Goal: Transaction & Acquisition: Purchase product/service

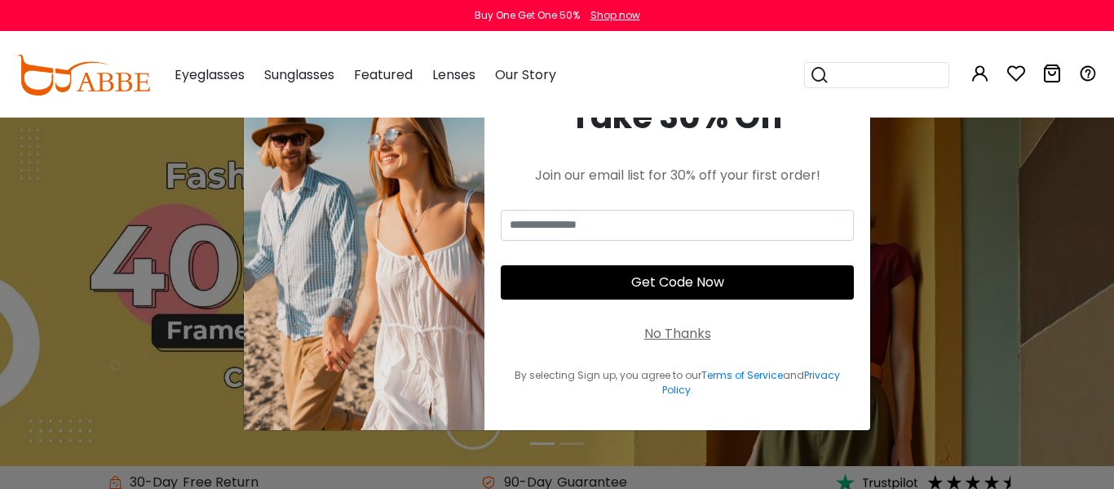
click at [219, 77] on span "Eyeglasses" at bounding box center [210, 74] width 70 height 19
click at [695, 334] on div "No Thanks" at bounding box center [677, 334] width 67 height 20
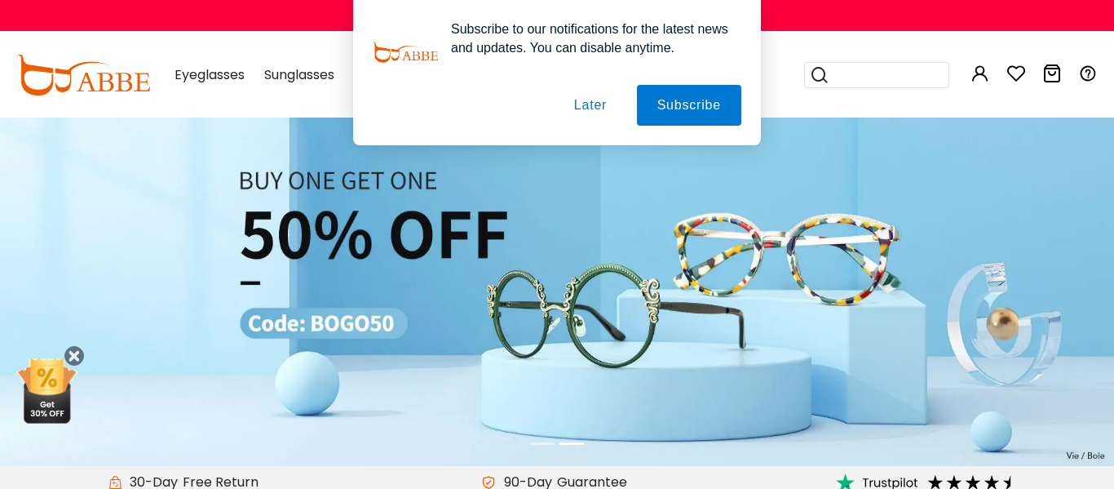
click at [587, 107] on button "Later" at bounding box center [590, 105] width 73 height 41
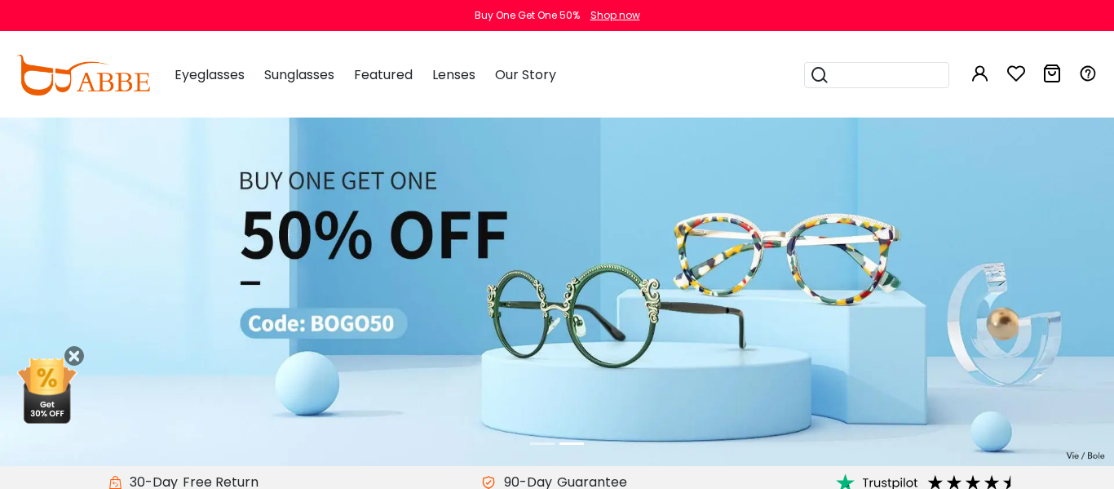
click at [63, 272] on img at bounding box center [557, 291] width 1114 height 348
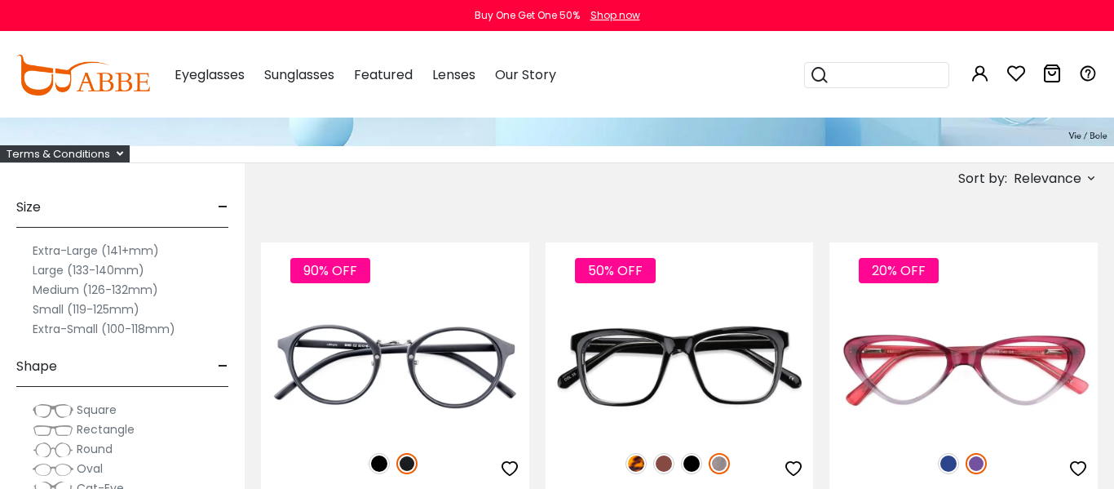
scroll to position [184, 0]
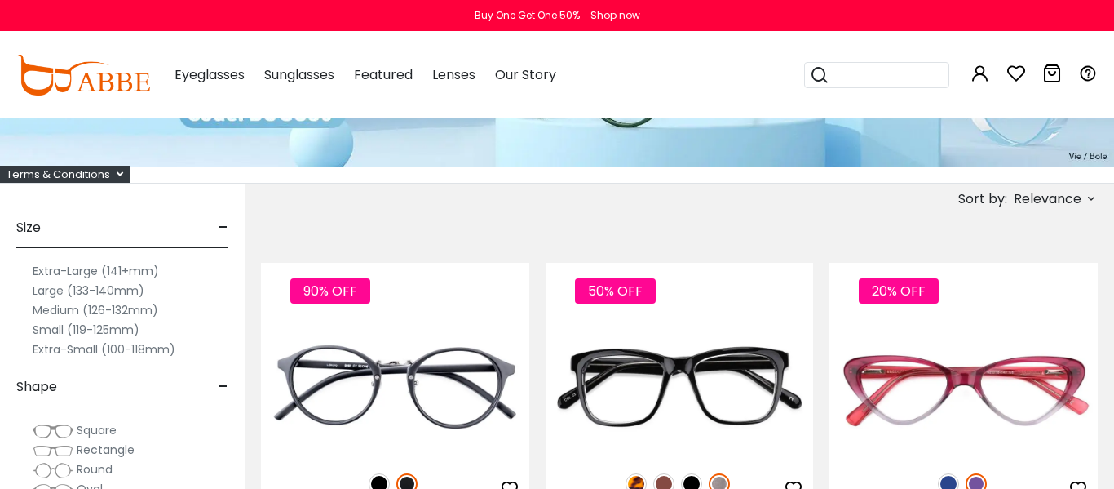
click at [85, 288] on label "Large (133-140mm)" at bounding box center [89, 291] width 112 height 20
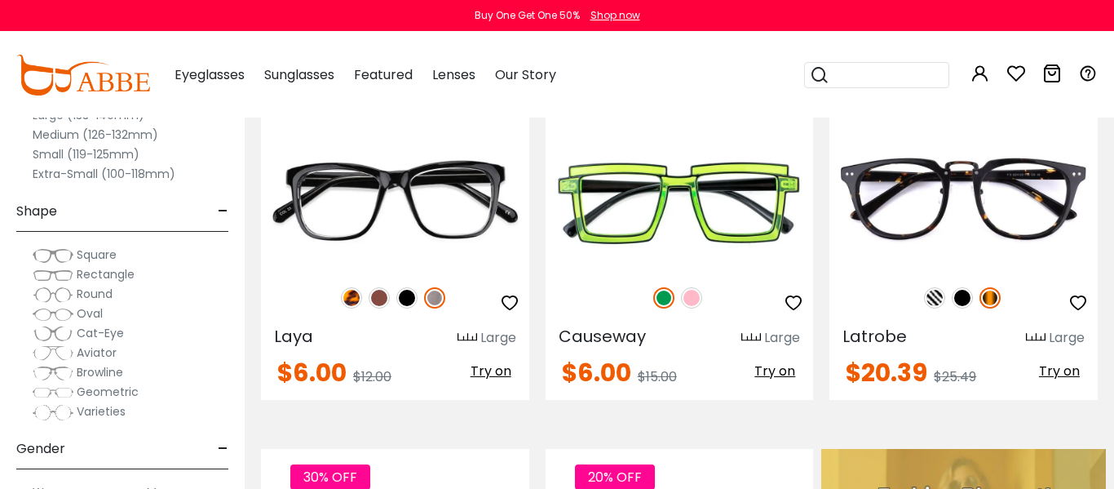
scroll to position [421, 0]
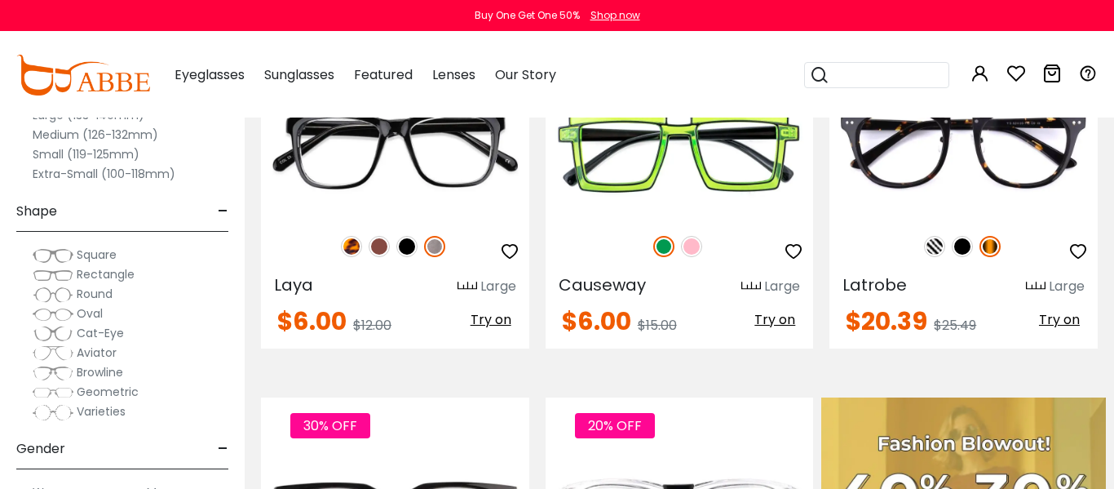
drag, startPoint x: 1113, startPoint y: 3, endPoint x: 1108, endPoint y: 31, distance: 28.2
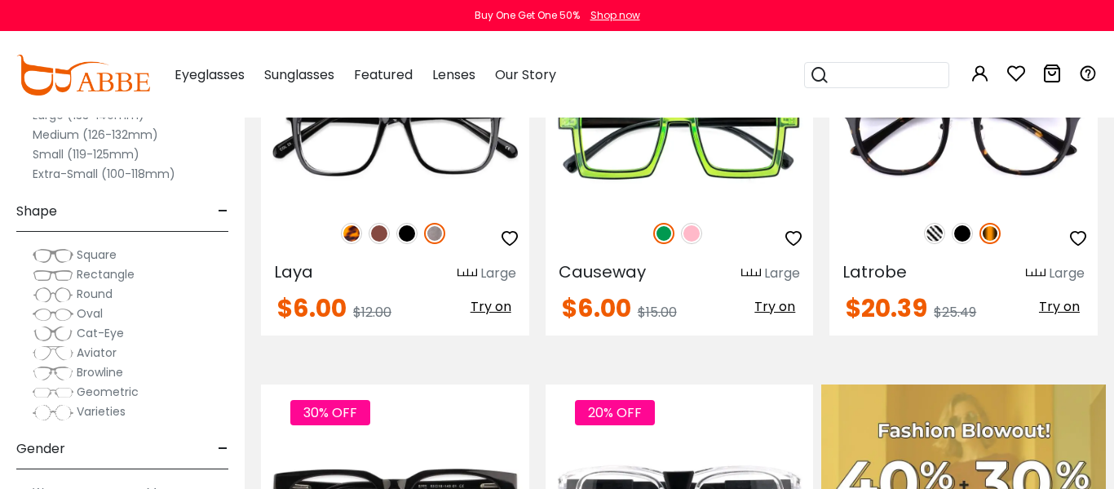
scroll to position [0, 0]
click at [105, 272] on span "Rectangle" at bounding box center [106, 274] width 58 height 16
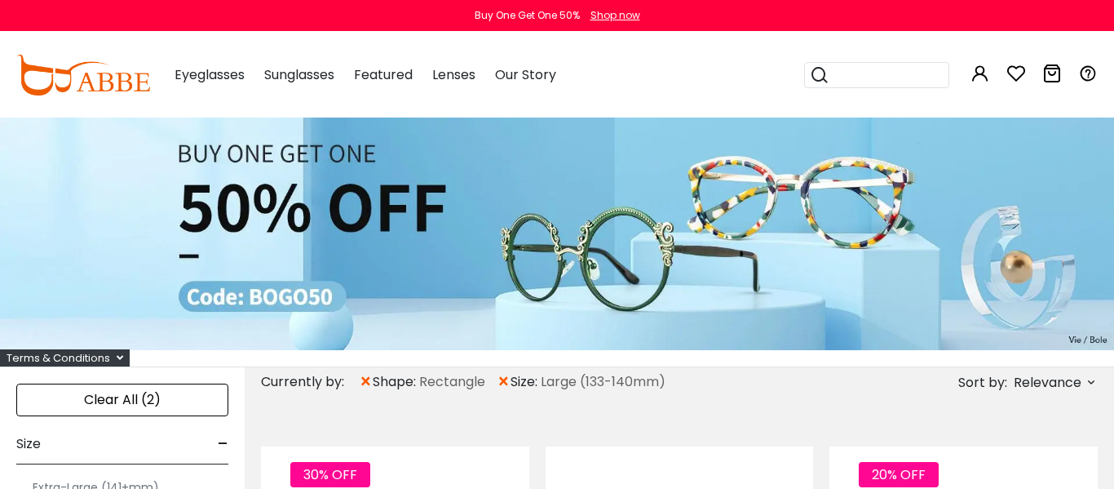
scroll to position [5, 0]
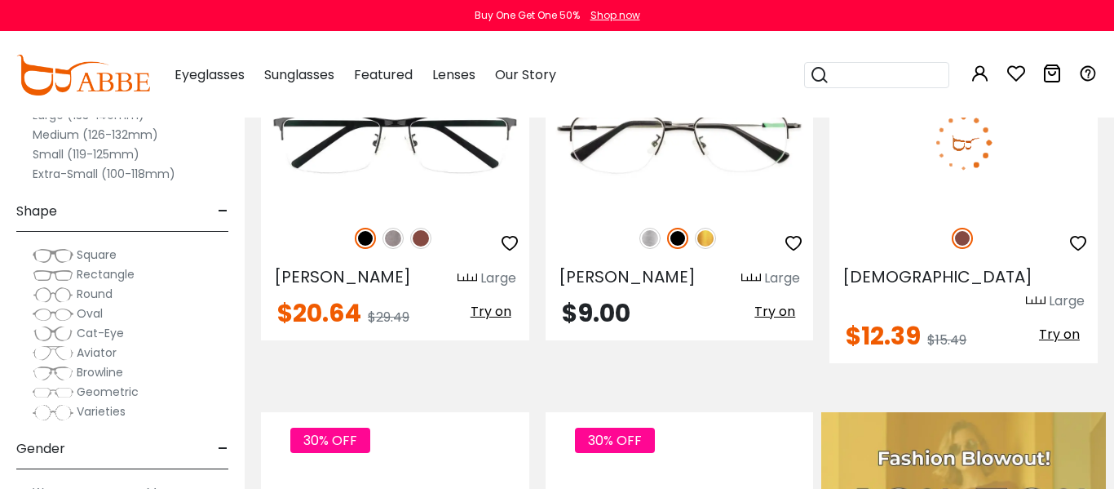
drag, startPoint x: 1112, startPoint y: 59, endPoint x: 1096, endPoint y: 126, distance: 69.6
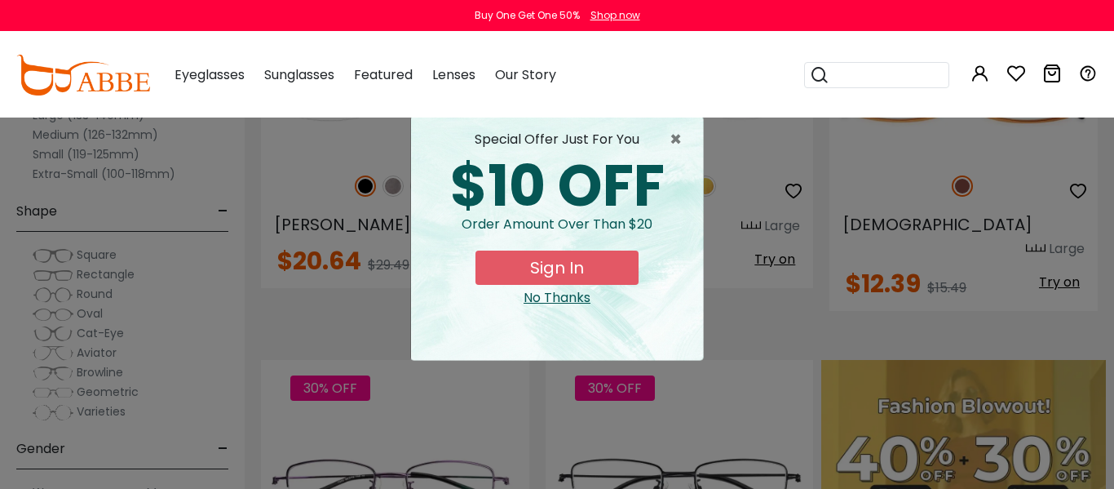
click at [250, 344] on div "× special offer just for you $10 OFF Order amount over than $20 Sign In No Than…" at bounding box center [557, 244] width 1114 height 489
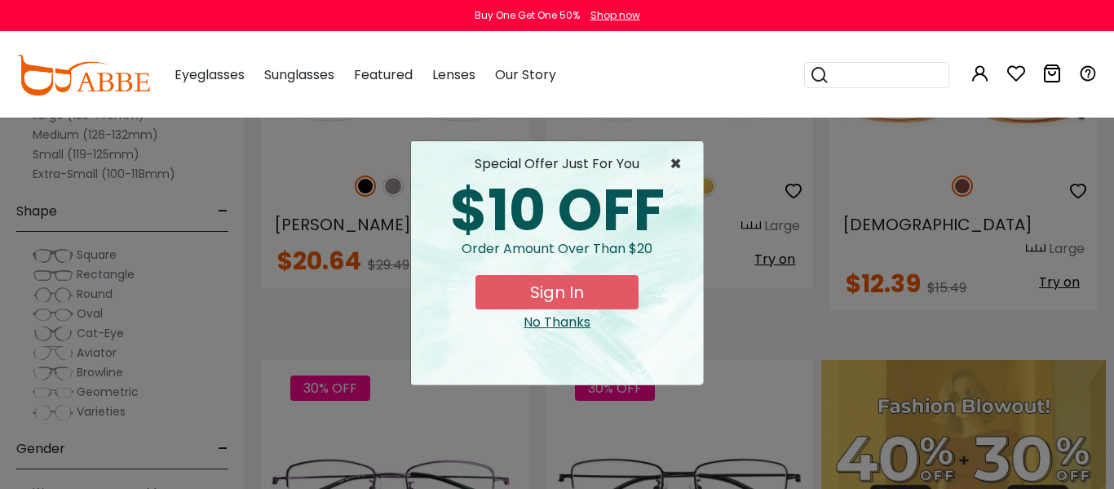
click at [674, 163] on span "×" at bounding box center [680, 164] width 20 height 20
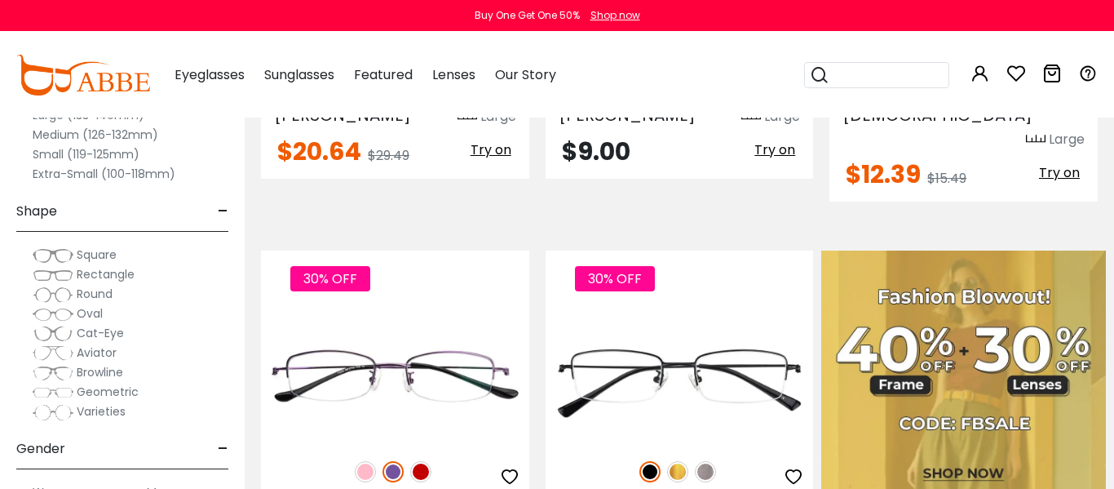
scroll to position [612, 0]
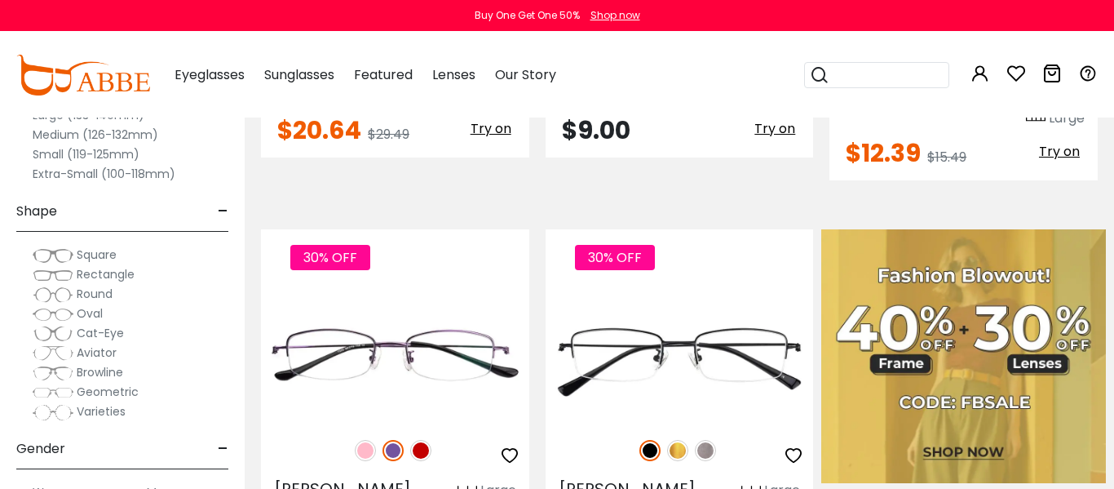
click at [166, 401] on div "Varieties" at bounding box center [122, 411] width 212 height 20
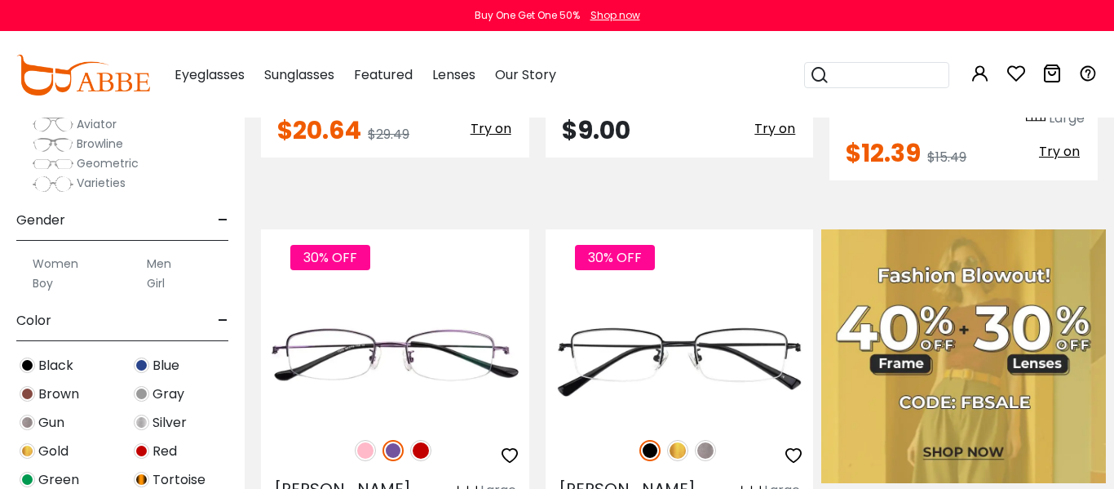
scroll to position [261, 0]
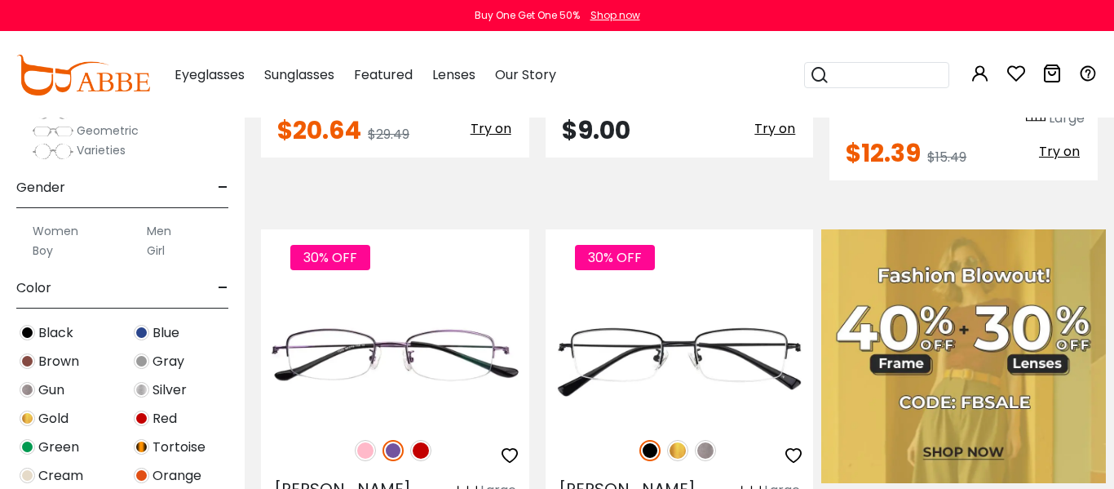
click at [160, 232] on label "Men" at bounding box center [159, 231] width 24 height 20
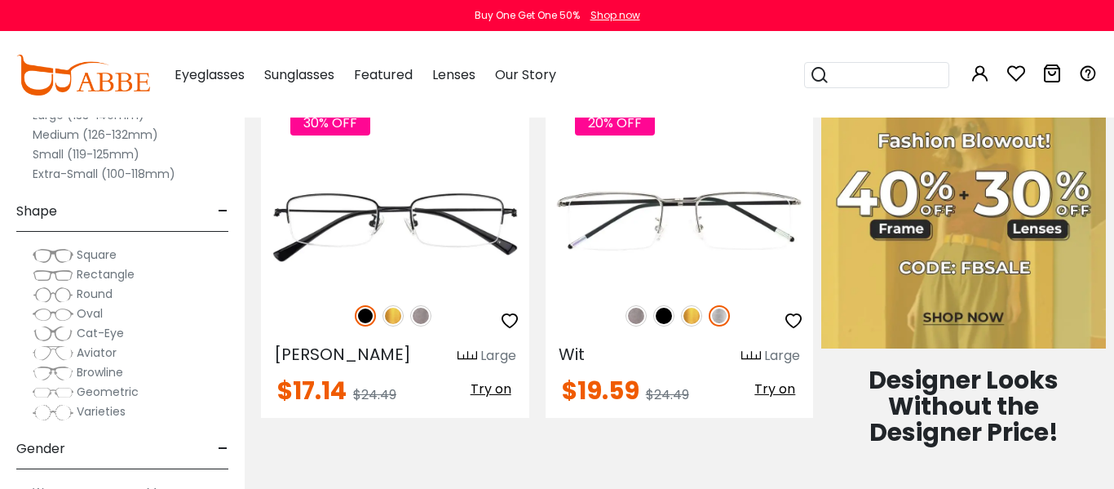
scroll to position [816, 0]
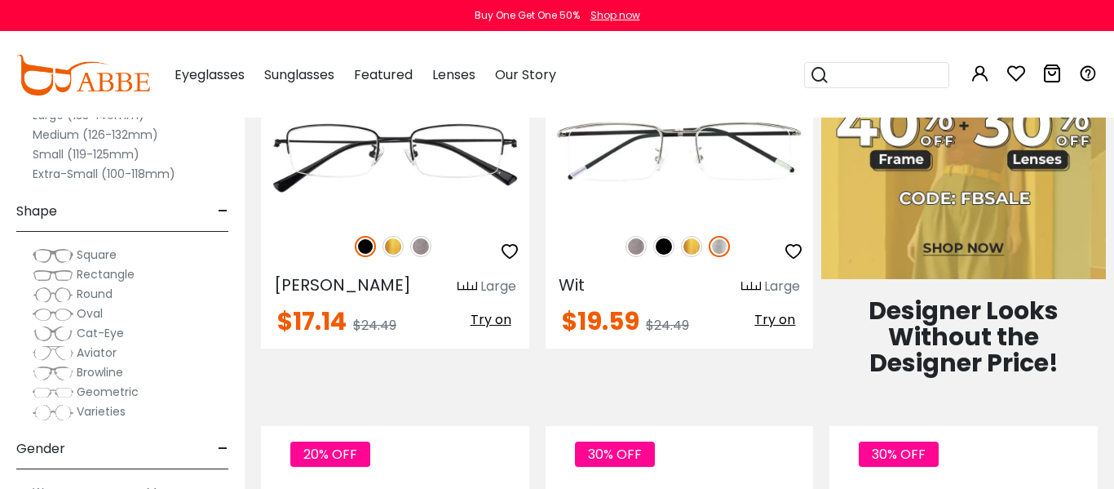
click at [237, 416] on div "Clear All (3) Size - Extra-Large (141+mm) Large (133-140mm) Medium (126-132mm) …" at bounding box center [122, 232] width 245 height 513
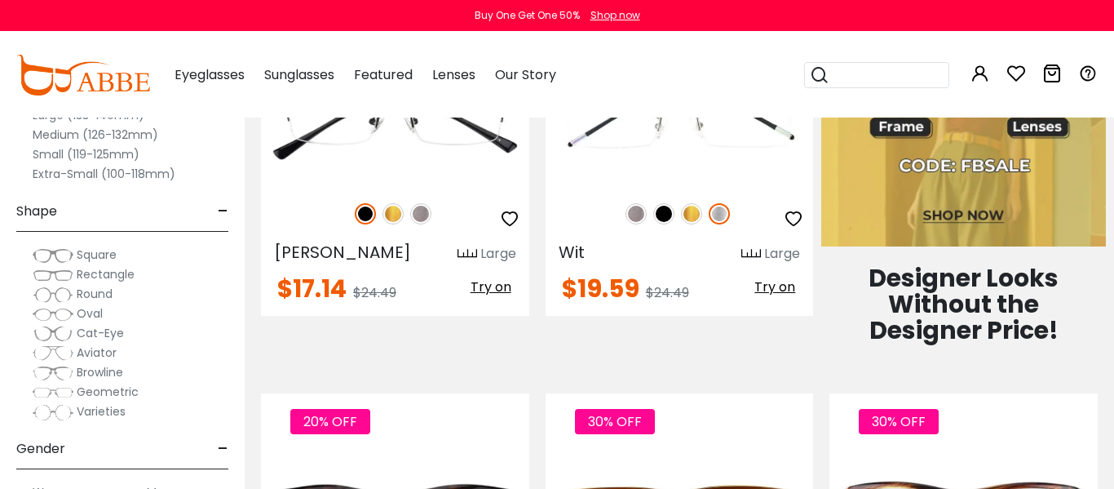
scroll to position [881, 0]
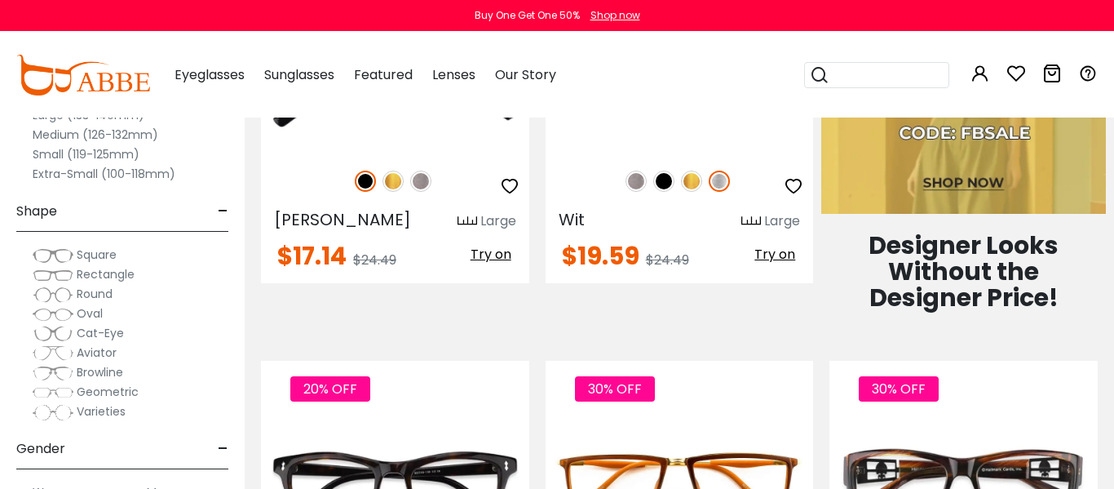
click at [159, 435] on div "Gender -" at bounding box center [122, 445] width 212 height 48
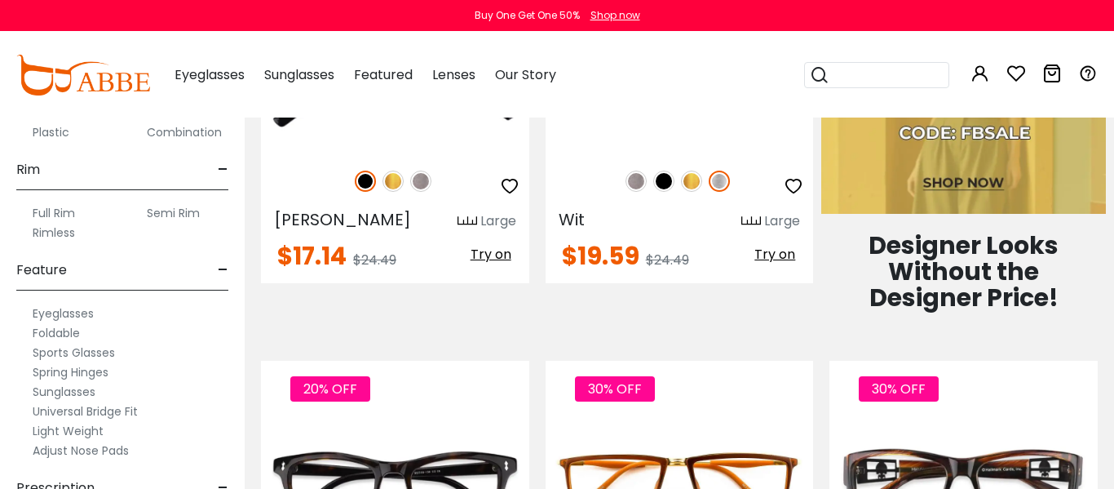
scroll to position [848, 0]
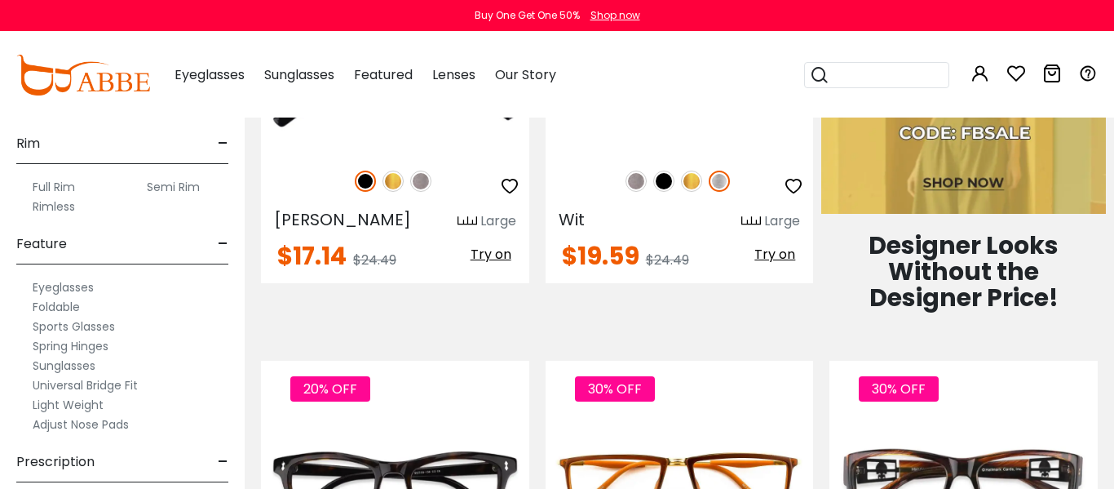
click at [186, 185] on label "Semi Rim" at bounding box center [173, 187] width 53 height 20
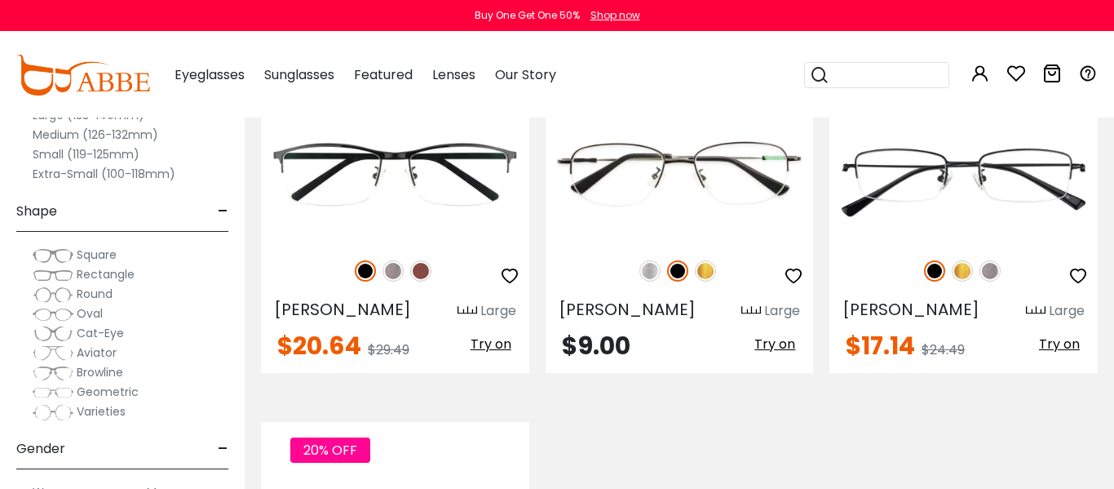
scroll to position [400, 0]
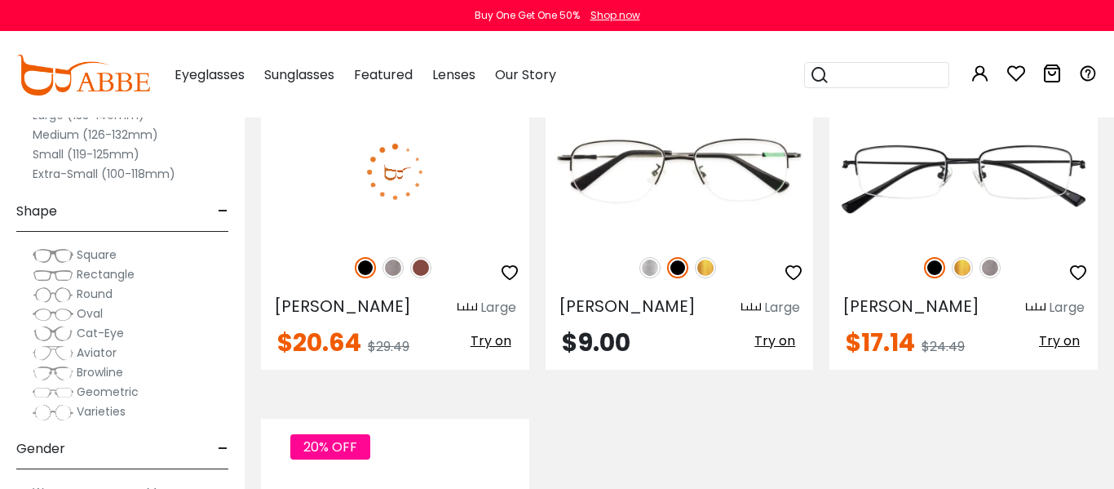
click at [493, 350] on span "Try on" at bounding box center [491, 340] width 41 height 19
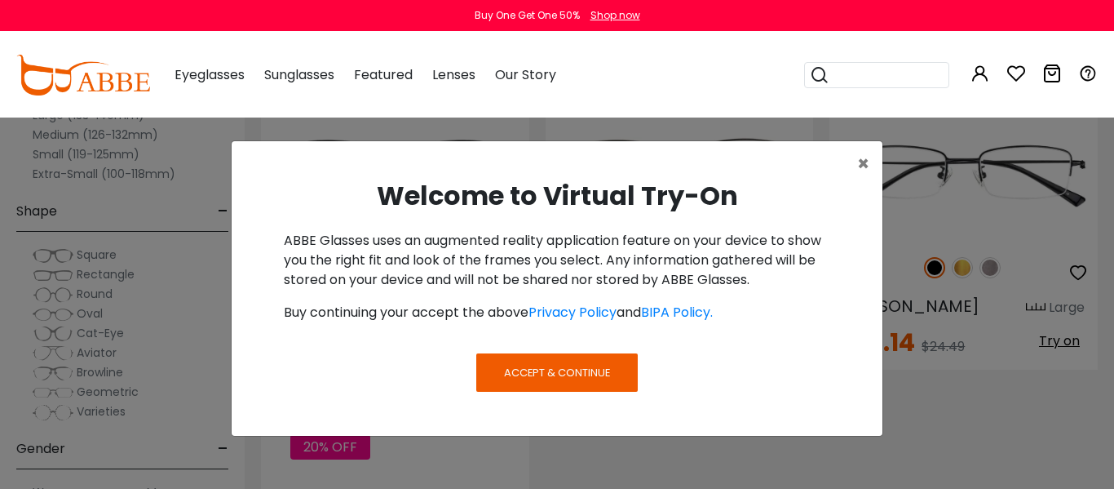
click at [576, 360] on button "Accept & Continue" at bounding box center [556, 372] width 161 height 38
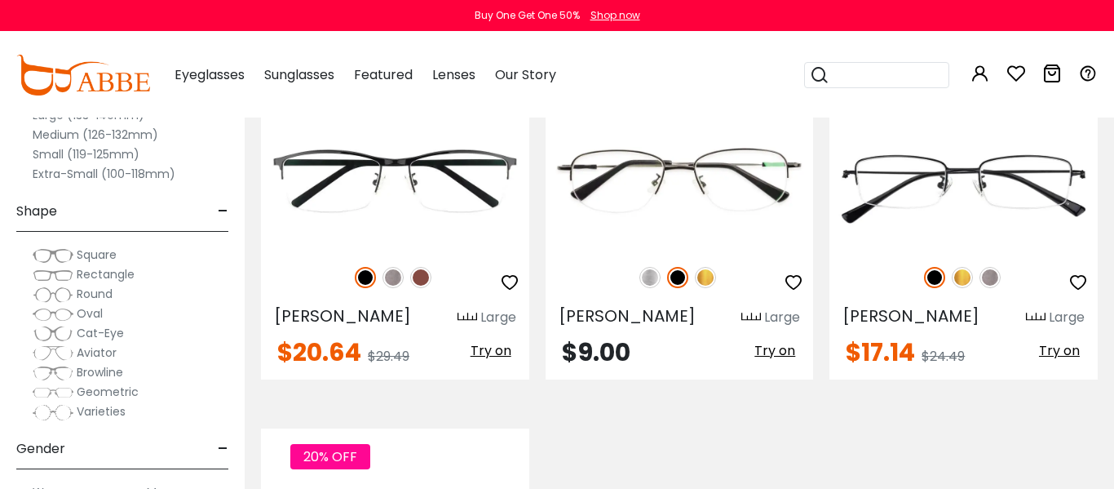
scroll to position [401, 0]
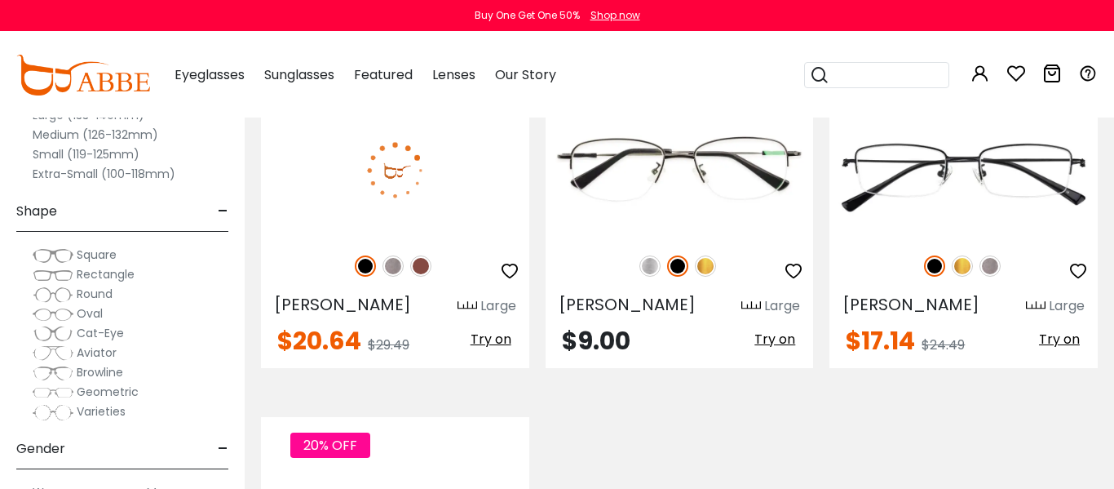
click at [480, 348] on span "Try on" at bounding box center [491, 338] width 41 height 19
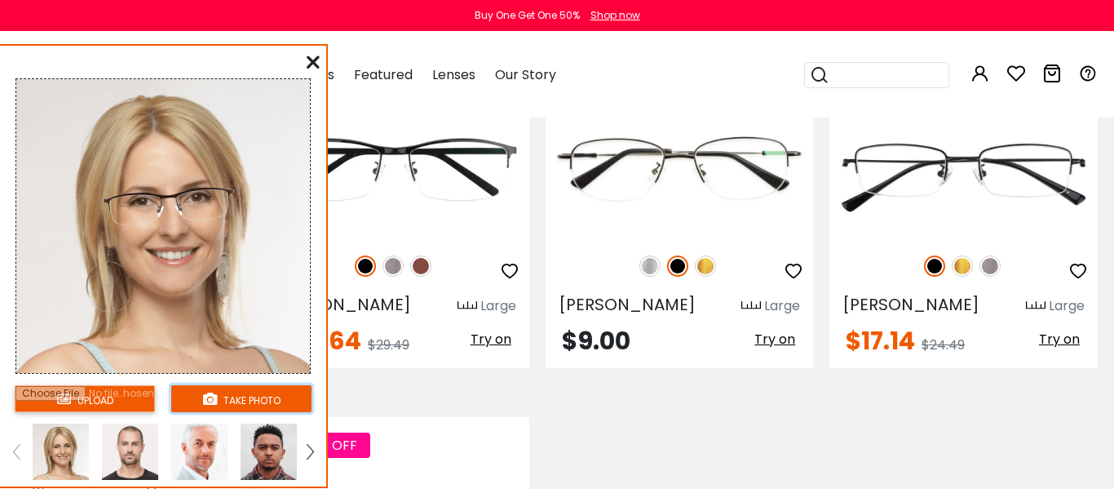
click at [223, 401] on button "take photo" at bounding box center [241, 398] width 140 height 27
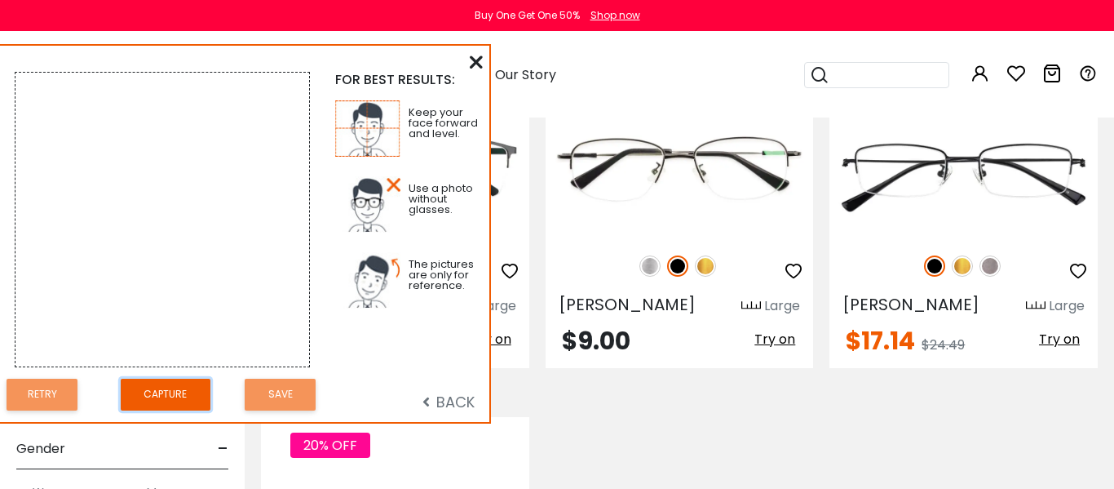
click at [169, 391] on button "Capture" at bounding box center [166, 394] width 90 height 32
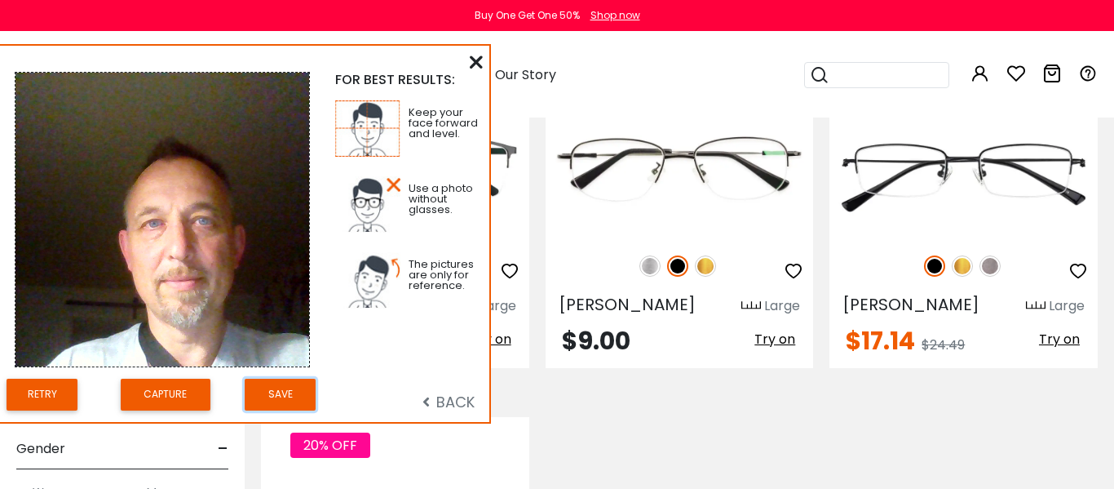
click at [272, 396] on button "Save" at bounding box center [280, 394] width 71 height 32
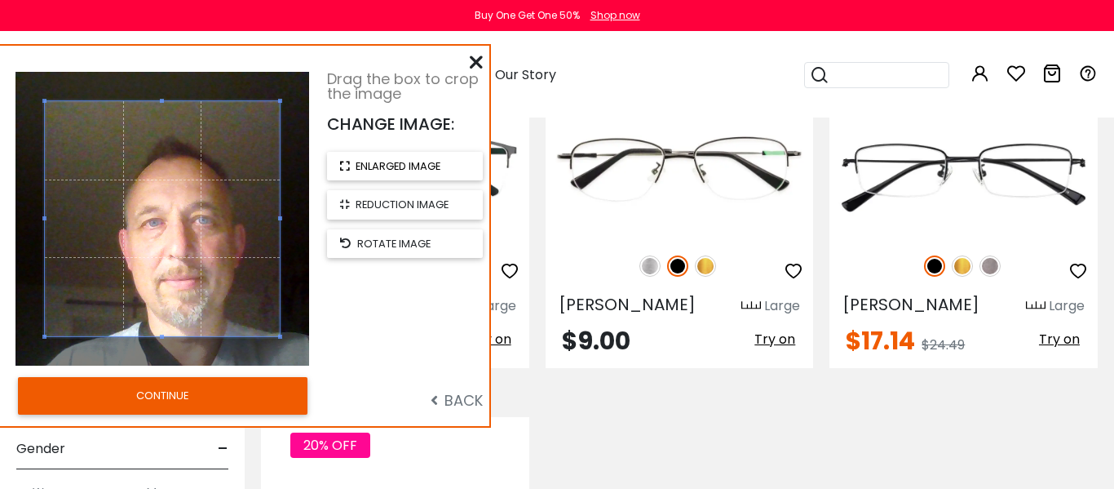
click at [395, 166] on span "enlarged image" at bounding box center [398, 165] width 85 height 15
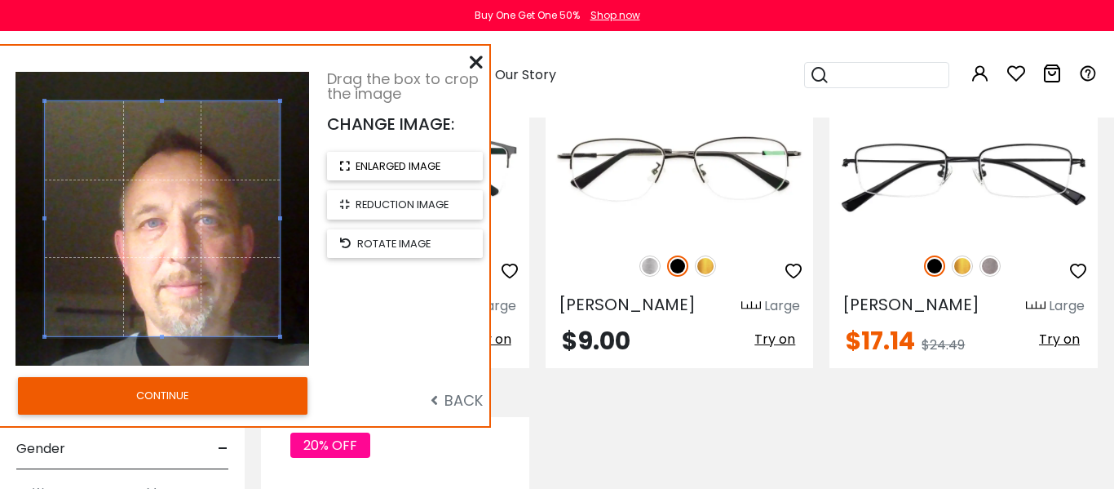
click at [395, 166] on span "enlarged image" at bounding box center [398, 165] width 85 height 15
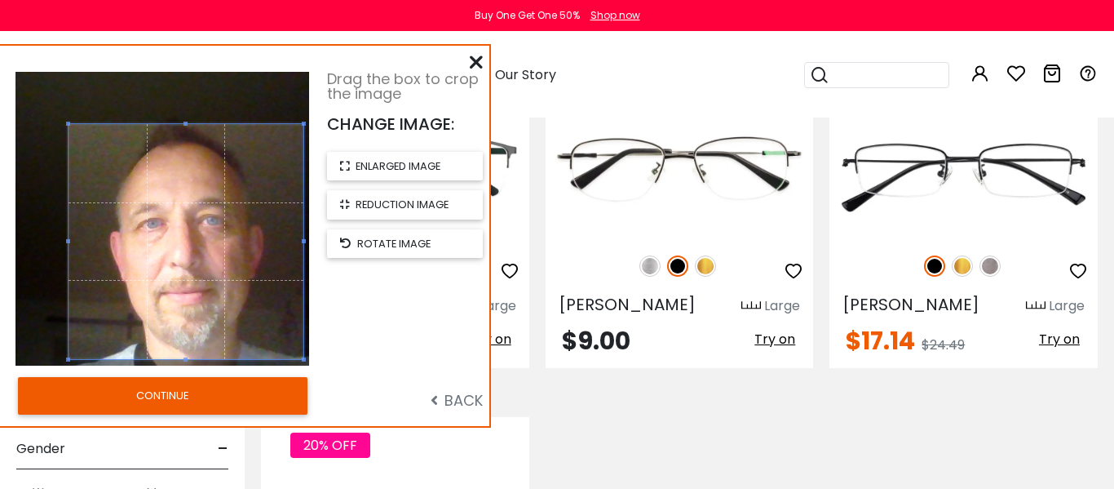
drag, startPoint x: 186, startPoint y: 179, endPoint x: 210, endPoint y: 201, distance: 32.9
click at [210, 201] on span at bounding box center [186, 241] width 235 height 235
click at [187, 405] on button "CONTINUE" at bounding box center [163, 396] width 290 height 38
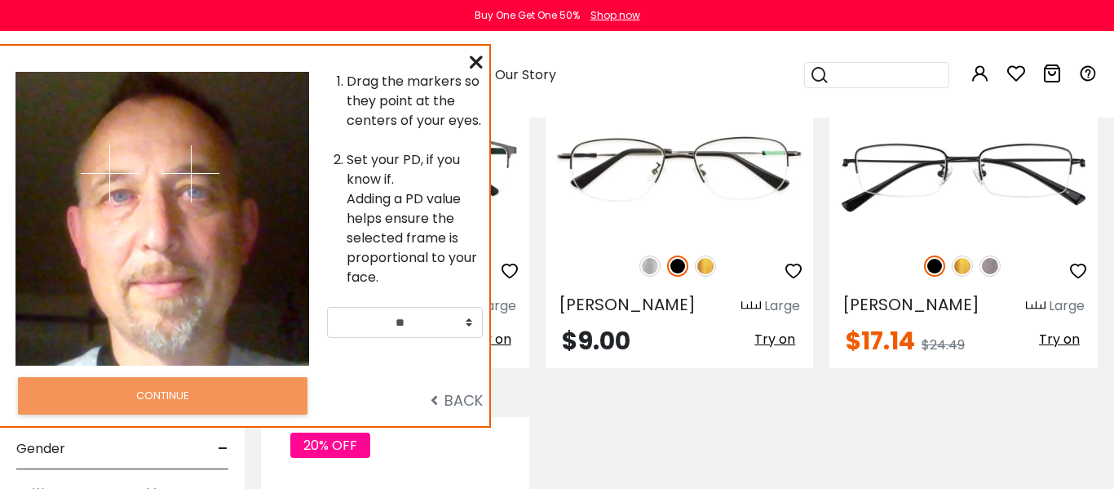
click at [117, 191] on img at bounding box center [109, 173] width 57 height 57
click at [113, 192] on img at bounding box center [109, 173] width 57 height 57
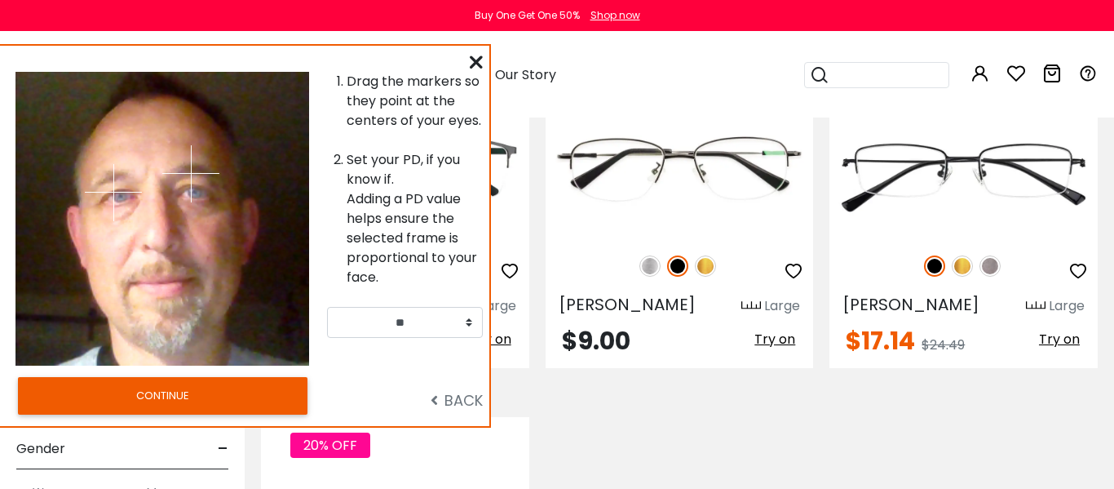
click at [122, 198] on img at bounding box center [113, 192] width 57 height 57
click at [195, 194] on img at bounding box center [190, 173] width 57 height 57
drag, startPoint x: 192, startPoint y: 172, endPoint x: 194, endPoint y: 192, distance: 19.7
click at [194, 192] on img at bounding box center [194, 192] width 57 height 57
click at [120, 192] on img at bounding box center [120, 192] width 57 height 57
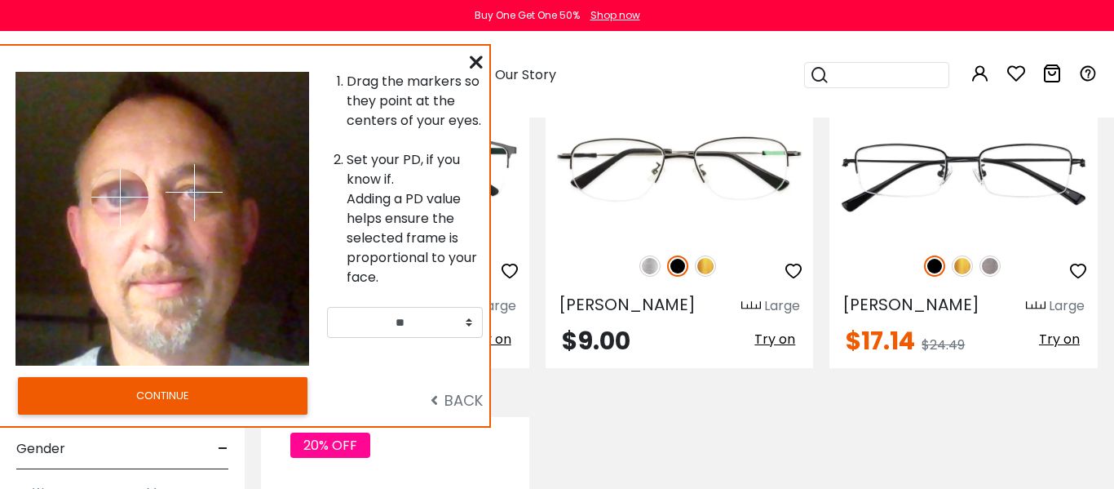
click at [120, 197] on img at bounding box center [119, 197] width 57 height 57
click at [188, 390] on button "CONTINUE" at bounding box center [163, 396] width 290 height 38
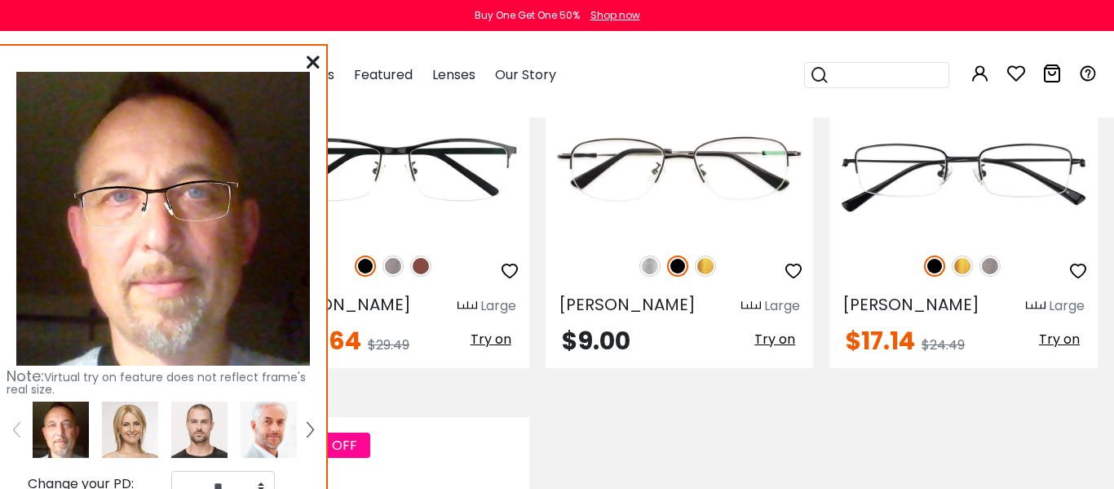
click at [314, 65] on icon at bounding box center [313, 61] width 13 height 13
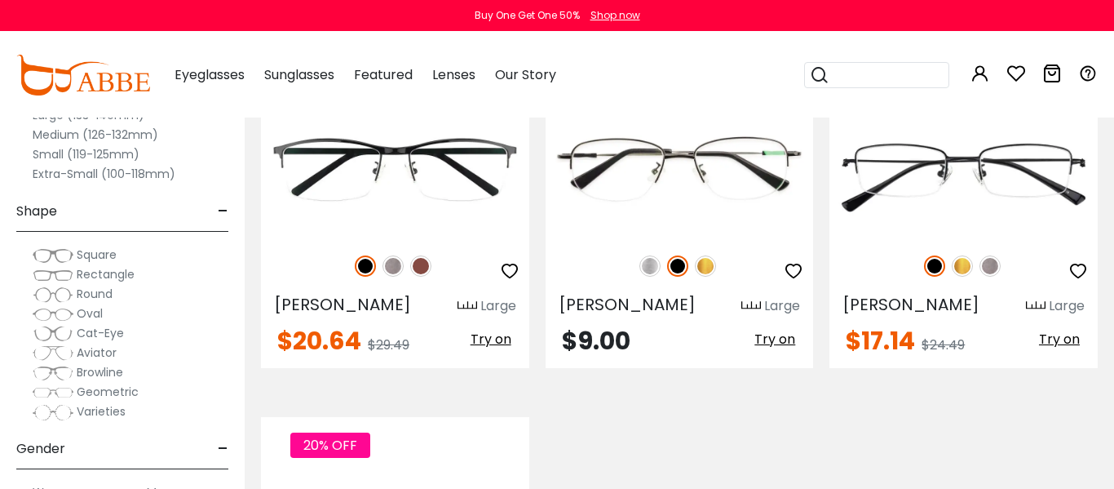
click at [380, 404] on div "30% OFF William Large $20.64" at bounding box center [679, 392] width 853 height 745
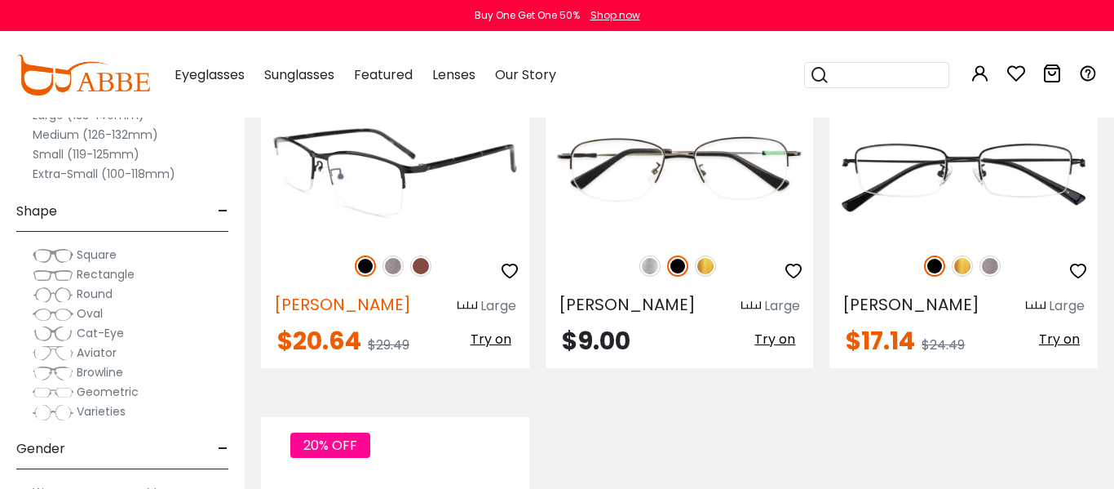
click at [315, 316] on span "[PERSON_NAME]" at bounding box center [342, 304] width 137 height 23
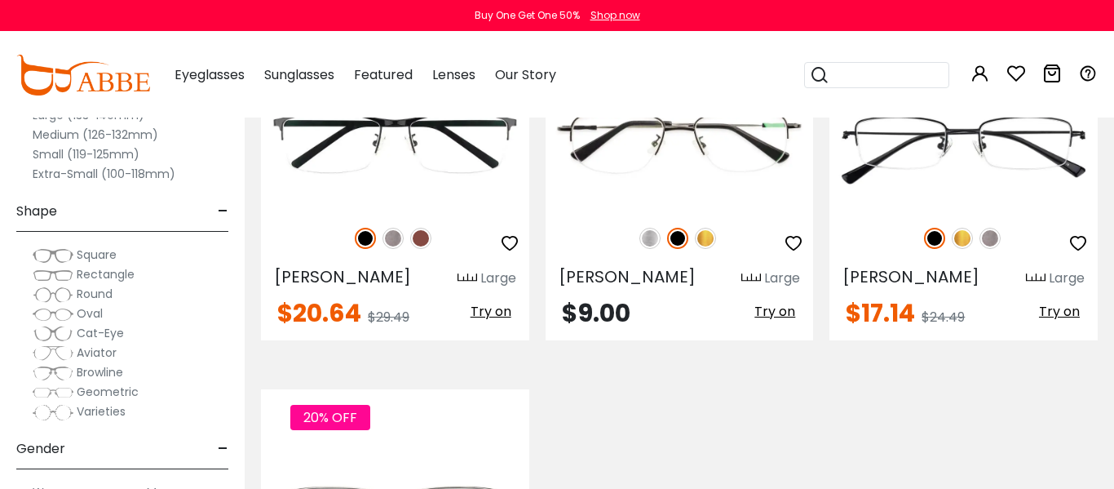
scroll to position [425, 0]
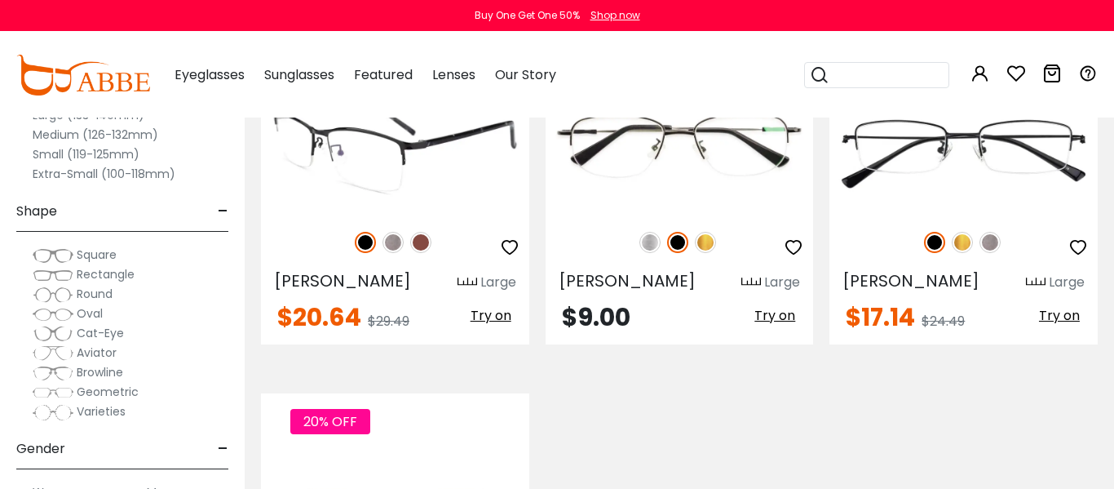
click at [444, 152] on img at bounding box center [395, 147] width 268 height 134
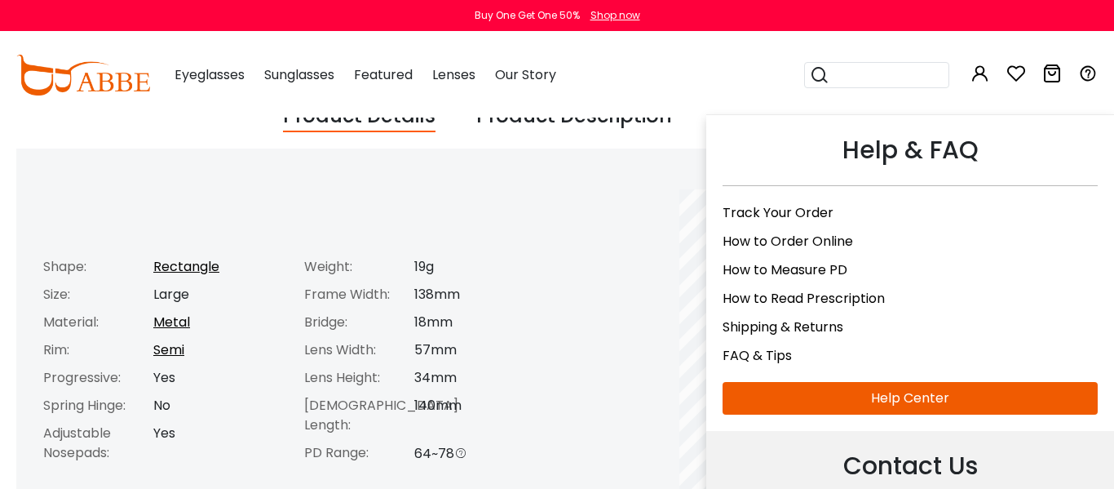
scroll to position [639, 0]
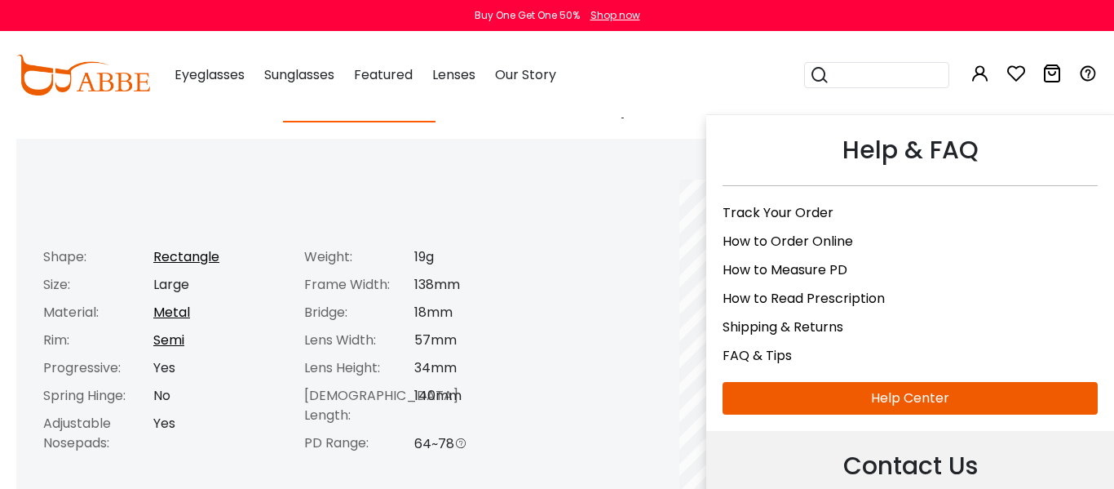
drag, startPoint x: 1113, startPoint y: 6, endPoint x: 1096, endPoint y: 113, distance: 108.2
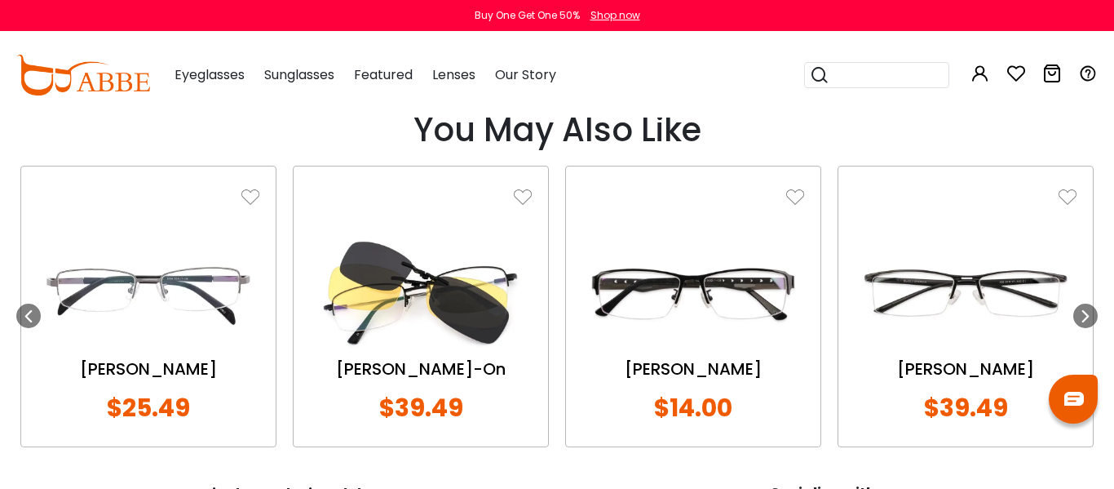
scroll to position [1873, 0]
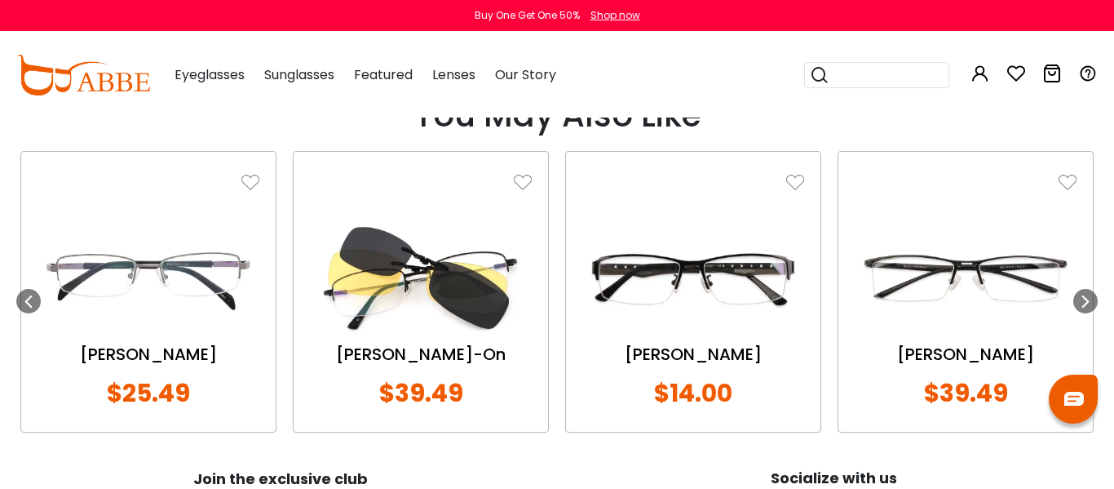
click at [965, 269] on img at bounding box center [966, 278] width 222 height 111
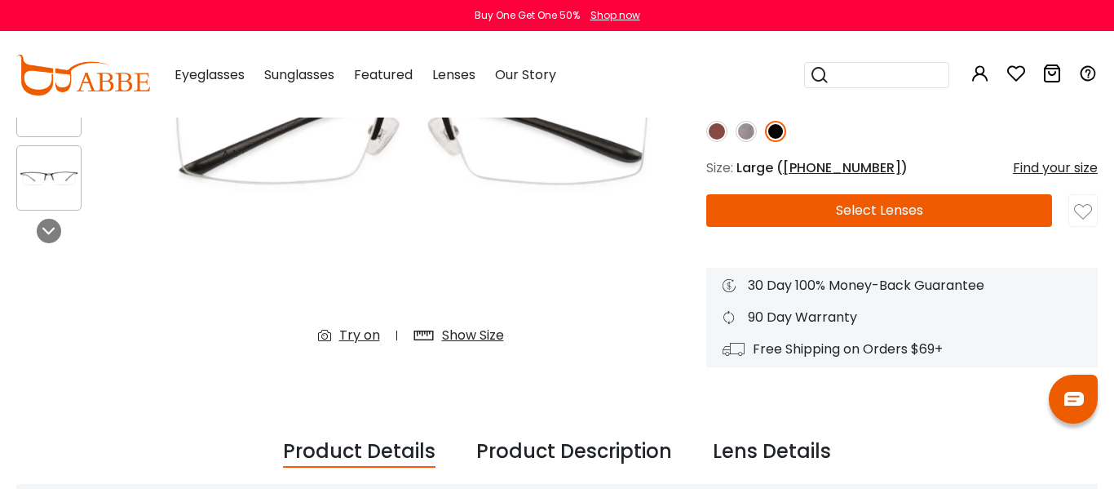
click at [475, 333] on div "Show Size" at bounding box center [473, 335] width 62 height 20
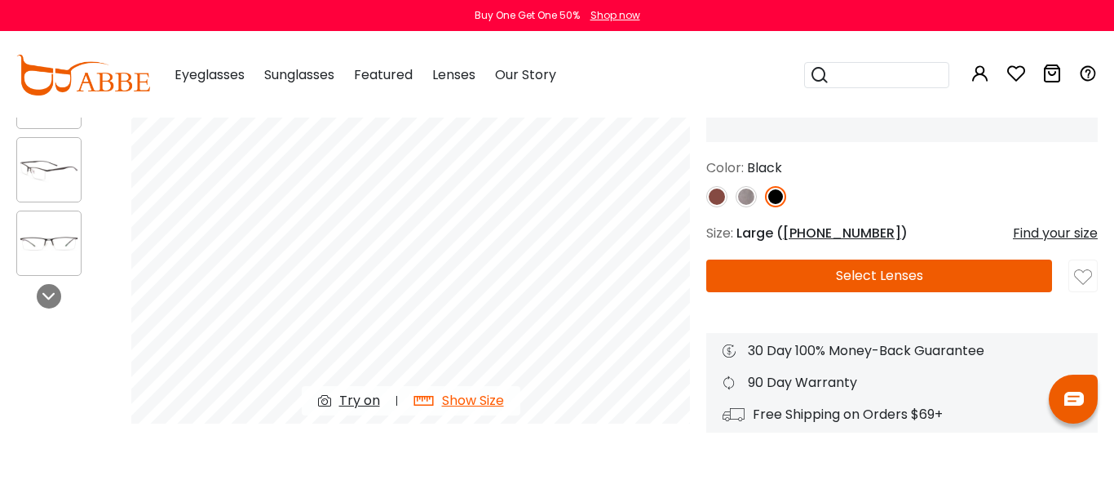
scroll to position [224, 0]
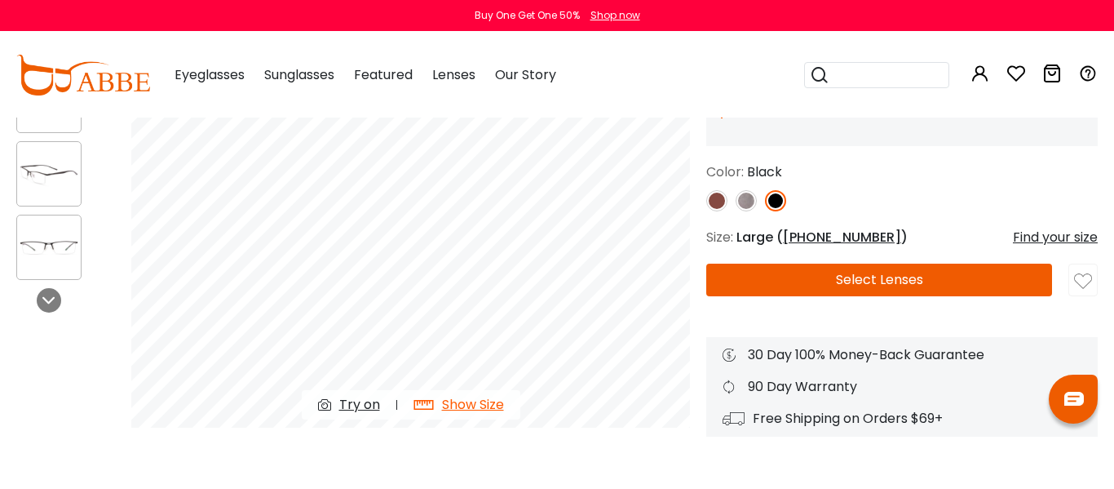
click at [369, 402] on div "Try on" at bounding box center [359, 405] width 41 height 20
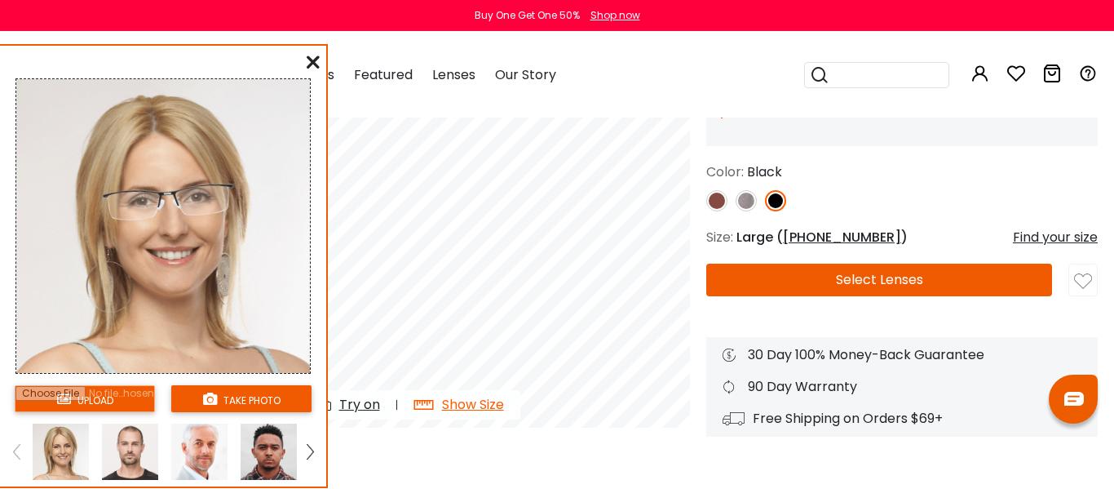
click at [320, 60] on div "upload take photo" at bounding box center [163, 269] width 326 height 434
click at [321, 59] on div "upload take photo" at bounding box center [163, 269] width 326 height 434
click at [309, 64] on icon at bounding box center [313, 61] width 13 height 13
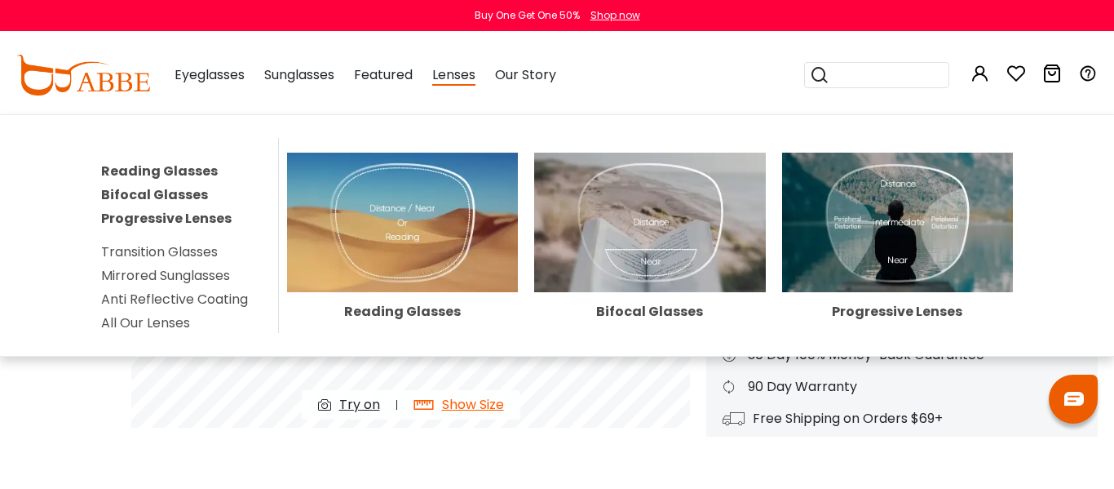
click at [445, 75] on span "Lenses" at bounding box center [453, 75] width 43 height 20
click at [117, 219] on link "Progressive Lenses" at bounding box center [166, 218] width 130 height 19
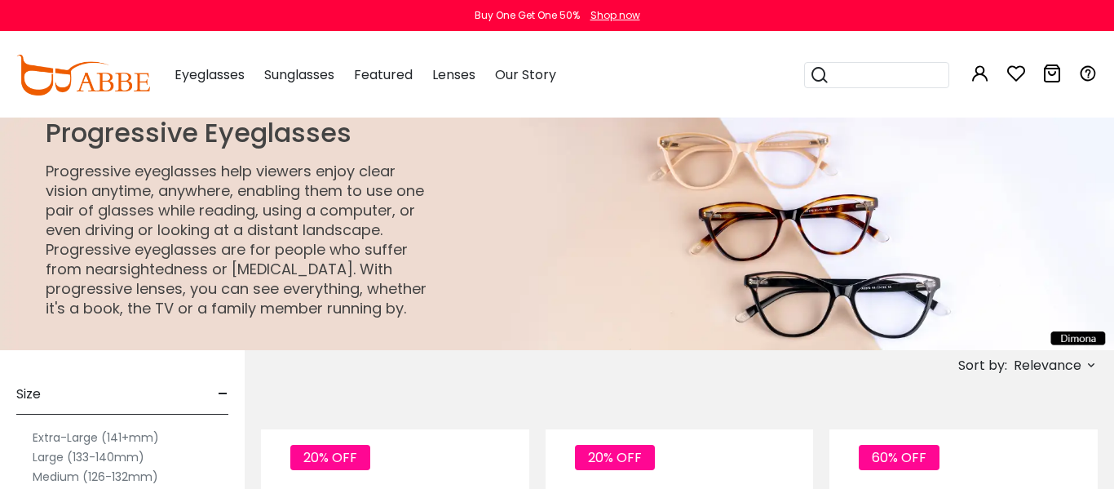
click at [226, 391] on span "-" at bounding box center [223, 393] width 11 height 39
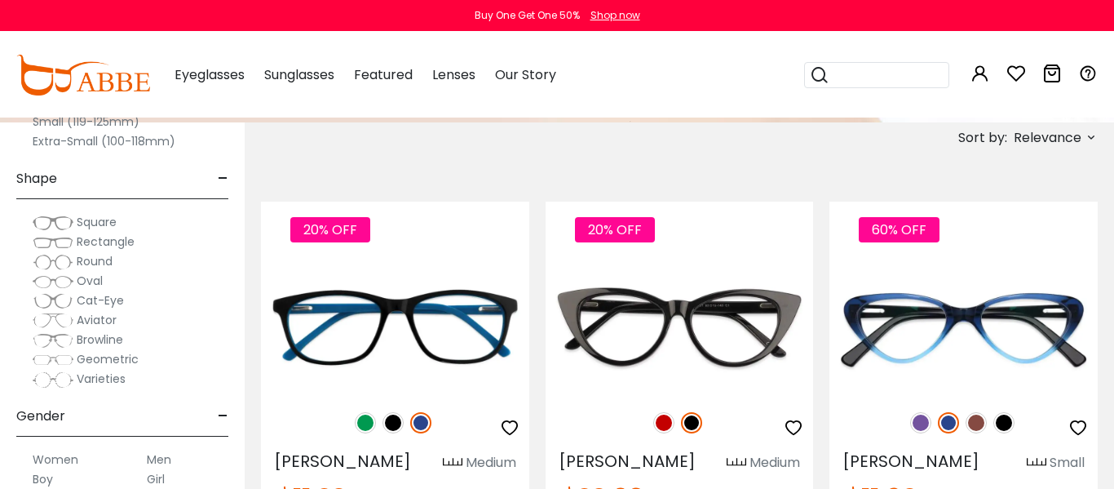
scroll to position [273, 0]
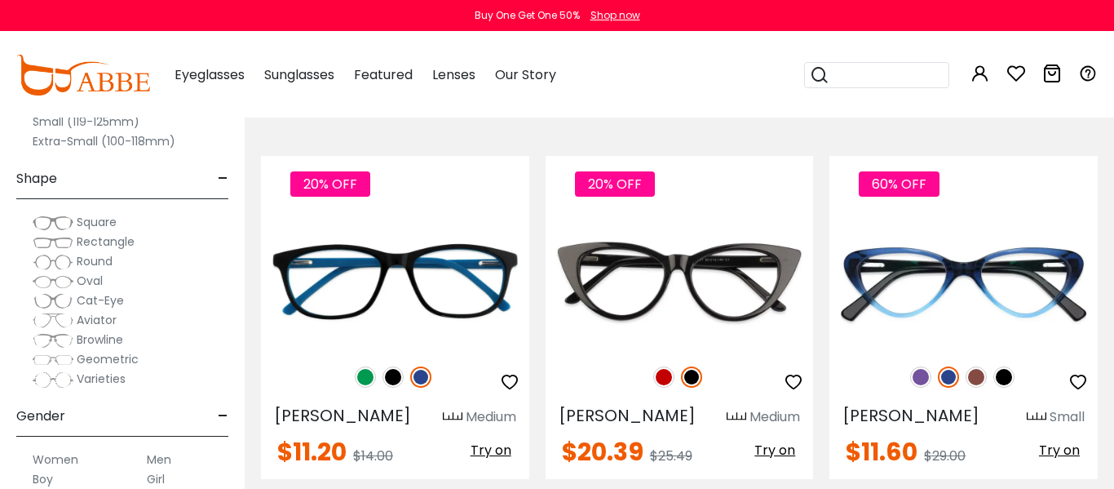
click at [228, 132] on div "Size - Extra-Large (141+mm) Large (133-140mm) Medium (126-132mm) Small (119-125…" at bounding box center [122, 232] width 245 height 513
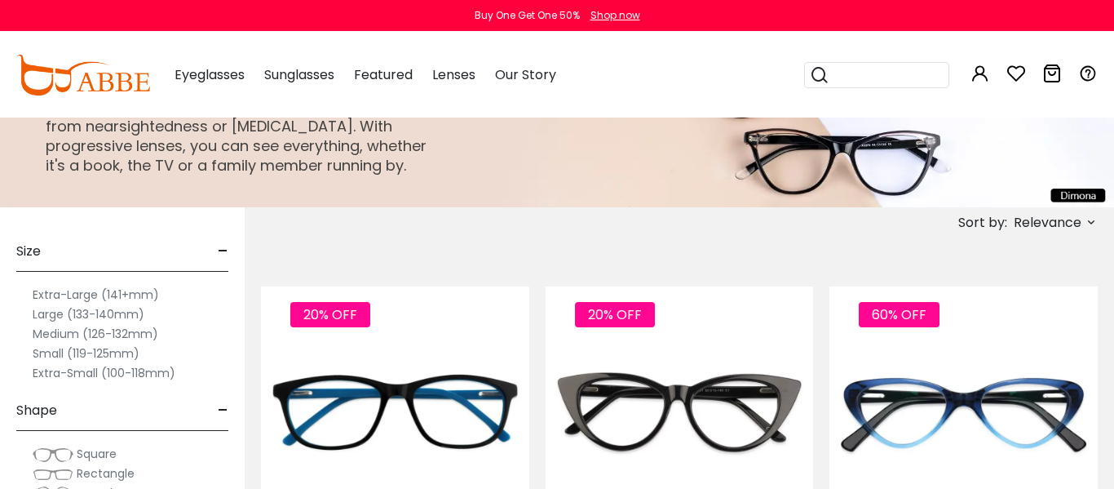
scroll to position [110, 0]
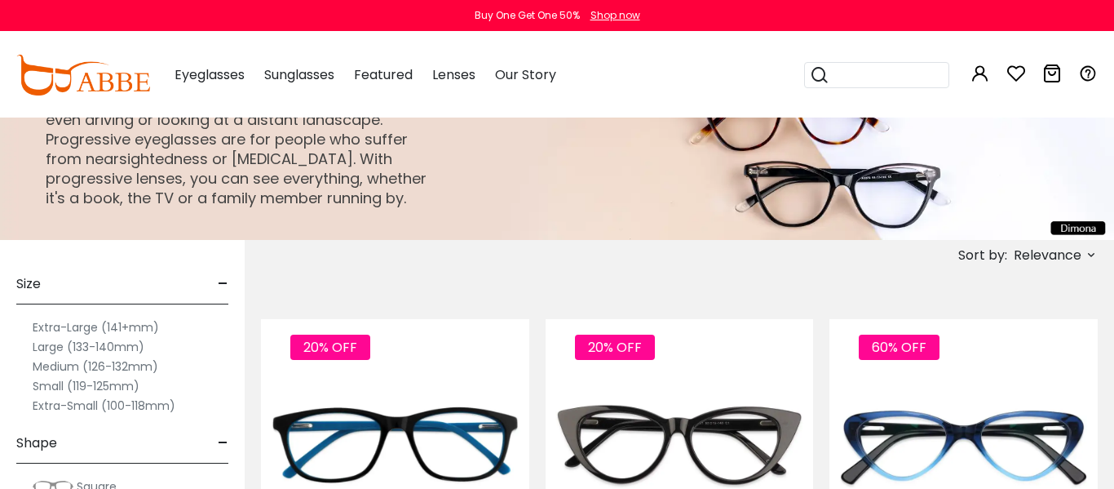
click at [55, 346] on label "Large (133-140mm)" at bounding box center [89, 347] width 112 height 20
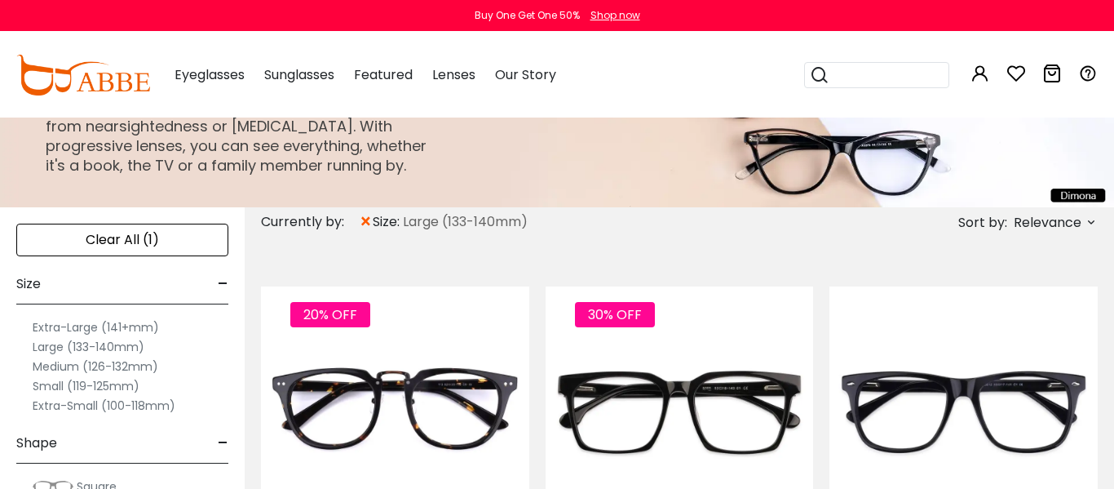
drag, startPoint x: 1113, startPoint y: 24, endPoint x: 1109, endPoint y: 31, distance: 8.4
